Goal: Use online tool/utility: Use online tool/utility

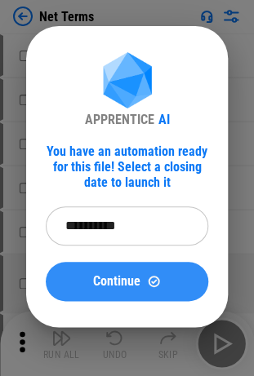
click at [152, 199] on img at bounding box center [154, 281] width 14 height 14
